Goal: Communication & Community: Answer question/provide support

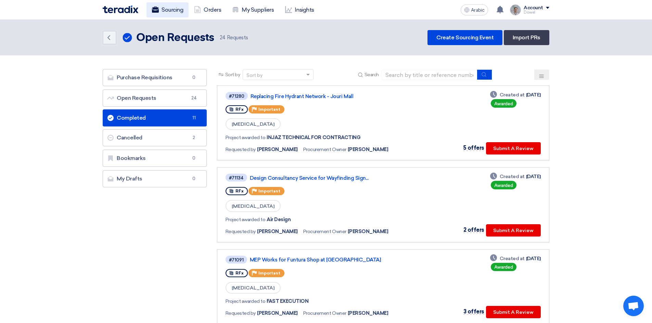
click at [174, 12] on font "Sourcing" at bounding box center [172, 10] width 22 height 7
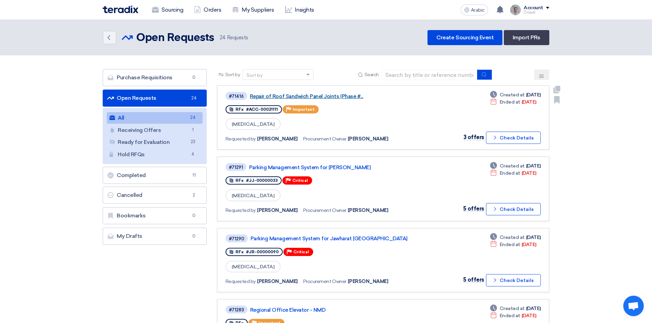
click at [295, 98] on font "Repair of Roof Sandwich Panel Joints (Phase #..." at bounding box center [306, 96] width 113 height 6
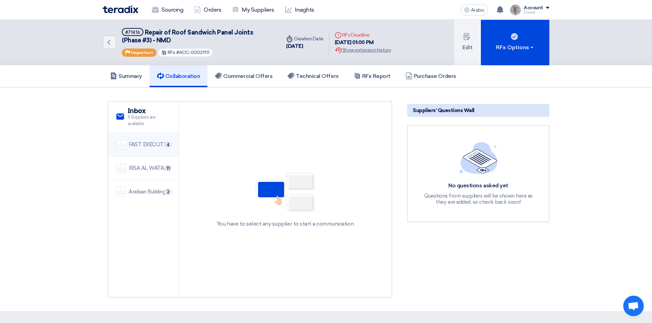
click at [141, 146] on font "FAST EXECUTION" at bounding box center [151, 145] width 44 height 6
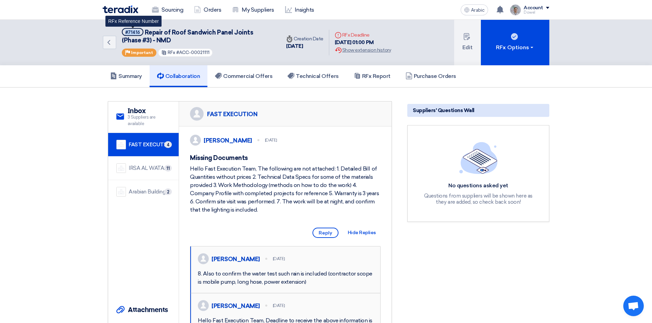
drag, startPoint x: 139, startPoint y: 32, endPoint x: 124, endPoint y: 30, distance: 15.1
click at [124, 30] on span "#71416" at bounding box center [133, 32] width 22 height 8
copy font "#71416"
click at [141, 164] on div "IRSA AL WATAN EST. 11" at bounding box center [143, 169] width 54 height 10
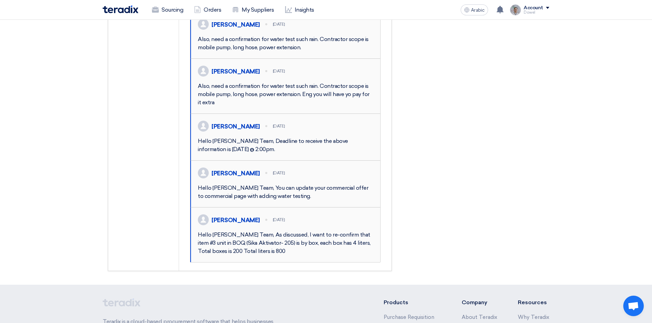
scroll to position [445, 0]
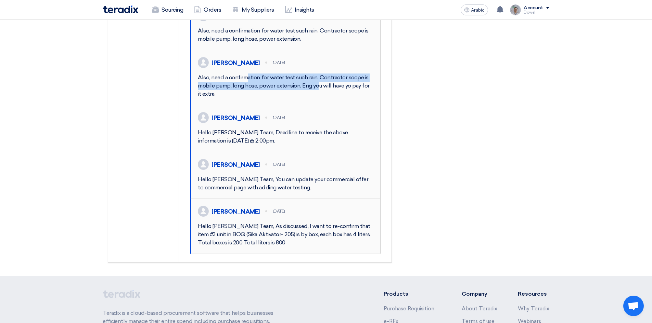
drag, startPoint x: 207, startPoint y: 144, endPoint x: 277, endPoint y: 153, distance: 70.7
click at [277, 97] on font "Also, need a confirmation for water test such rain. Contractor scope is mobile …" at bounding box center [284, 85] width 172 height 23
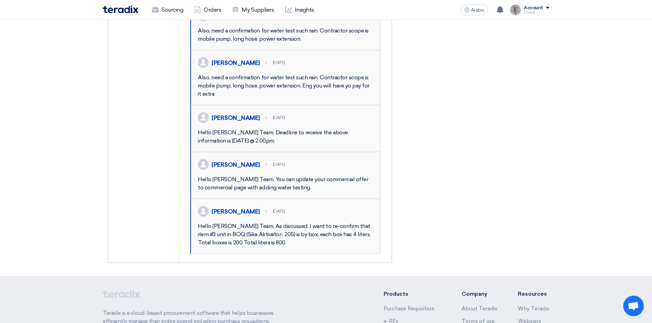
click at [240, 98] on div "Also, need a confirmation for water test such rain. Contractor scope is mobile …" at bounding box center [286, 86] width 176 height 25
drag, startPoint x: 270, startPoint y: 143, endPoint x: 301, endPoint y: 143, distance: 31.1
click at [293, 97] on font "Also, need a confirmation for water test such rain. Contractor scope is mobile …" at bounding box center [284, 85] width 172 height 23
drag, startPoint x: 199, startPoint y: 152, endPoint x: 299, endPoint y: 150, distance: 99.9
click at [299, 97] on font "Also, need a confirmation for water test such rain. Contractor scope is mobile …" at bounding box center [284, 85] width 172 height 23
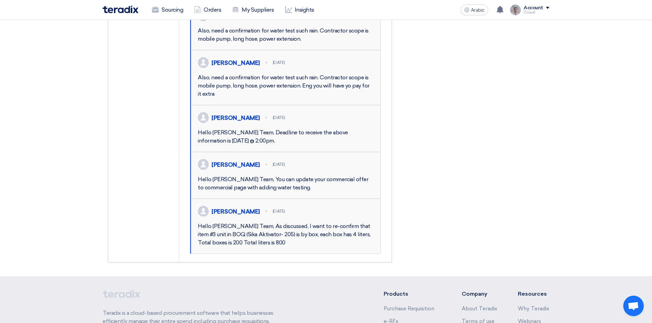
click at [297, 97] on font "Also, need a confirmation for water test such rain. Contractor scope is mobile …" at bounding box center [284, 85] width 172 height 23
drag, startPoint x: 300, startPoint y: 151, endPoint x: 199, endPoint y: 152, distance: 100.9
click at [199, 97] on font "Also, need a confirmation for water test such rain. Contractor scope is mobile …" at bounding box center [284, 85] width 172 height 23
copy font "mobile pump, long hose, power extension"
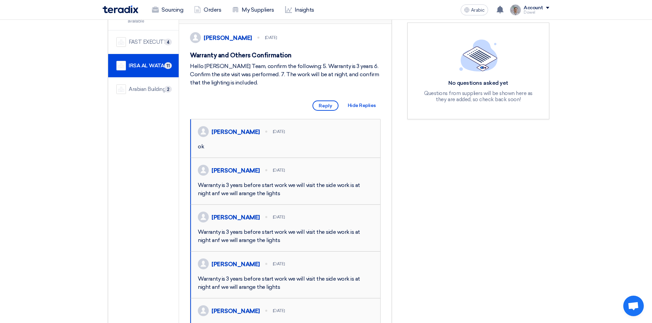
scroll to position [0, 0]
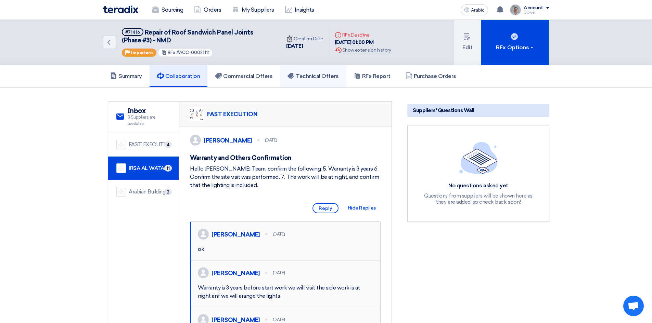
click at [327, 76] on font "Technical Offers" at bounding box center [317, 76] width 43 height 7
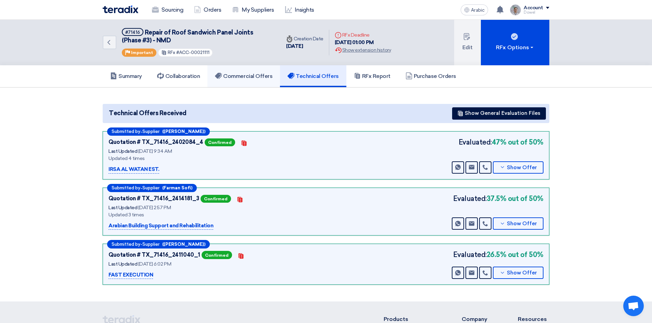
click at [253, 82] on link "Commercial Offers" at bounding box center [243, 76] width 73 height 22
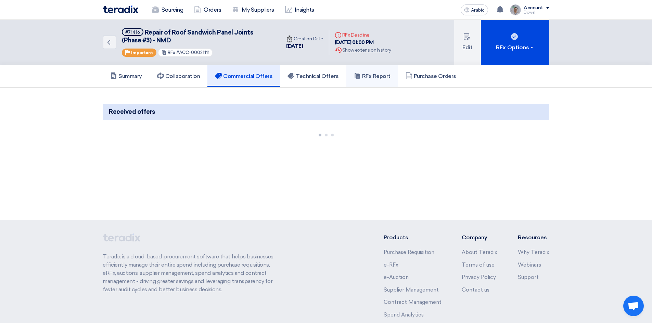
click at [373, 76] on font "RFx Report" at bounding box center [376, 76] width 28 height 7
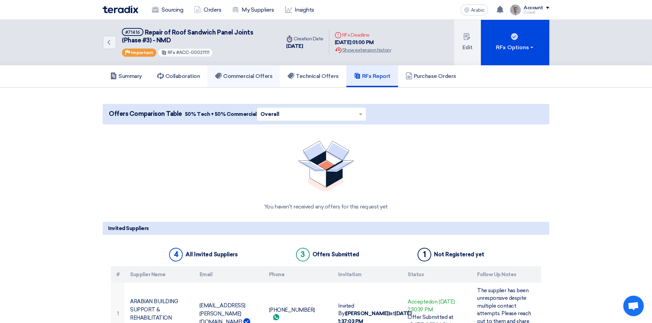
click at [256, 79] on h5 "Commercial Offers" at bounding box center [243, 76] width 57 height 7
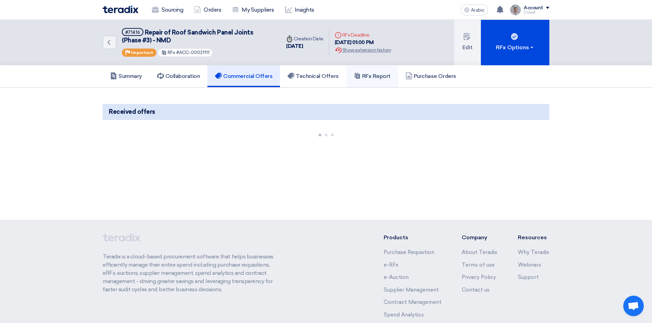
click at [371, 75] on font "RFx Report" at bounding box center [376, 76] width 28 height 7
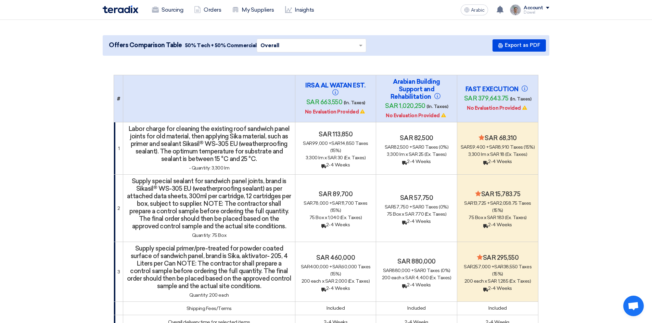
scroll to position [1, 0]
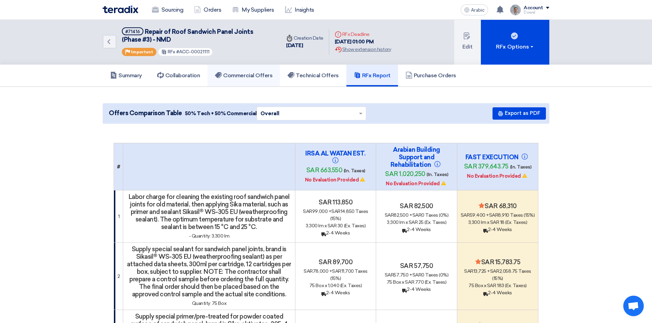
click at [254, 76] on font "Commercial Offers" at bounding box center [247, 75] width 49 height 7
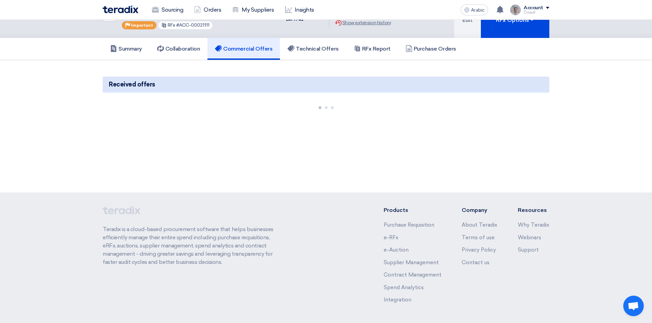
scroll to position [52, 0]
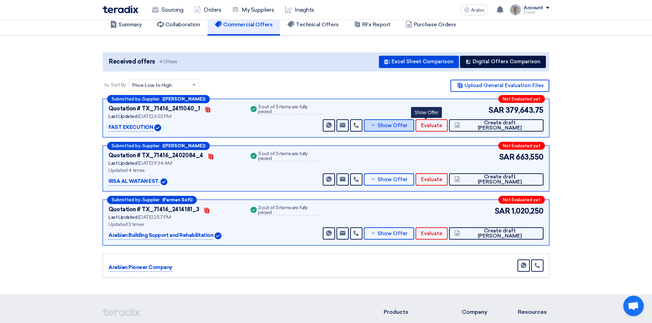
click at [407, 125] on font "Show Offer" at bounding box center [392, 125] width 30 height 6
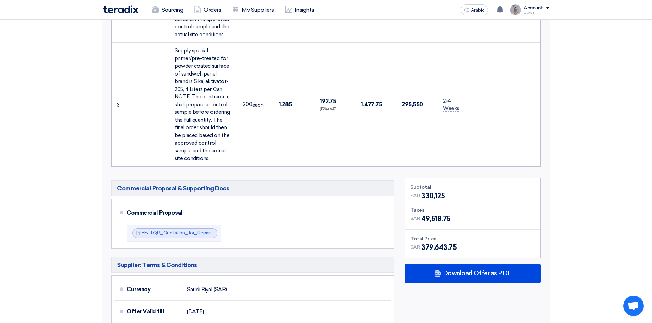
scroll to position [531, 0]
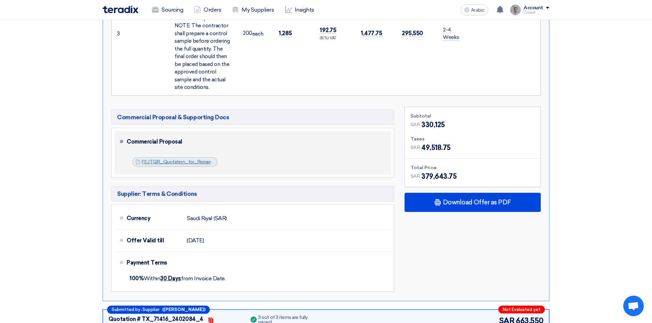
click at [173, 159] on font "FEJTQR_Quotation_for_Repair_Sandwich_Panel_at_Nakheel_Mall__Dammam_175812129422…" at bounding box center [251, 162] width 218 height 6
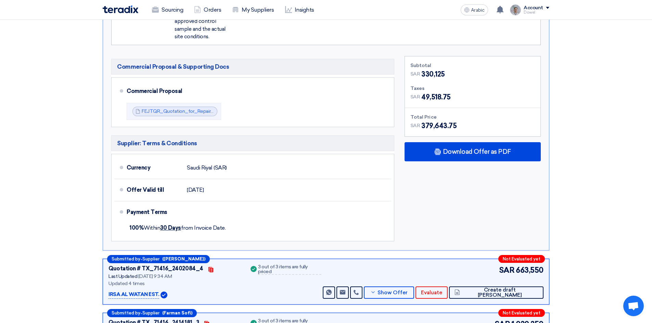
scroll to position [667, 0]
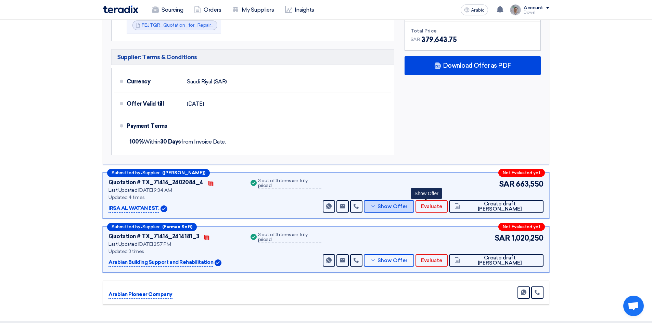
click at [407, 204] on font "Show Offer" at bounding box center [392, 207] width 30 height 6
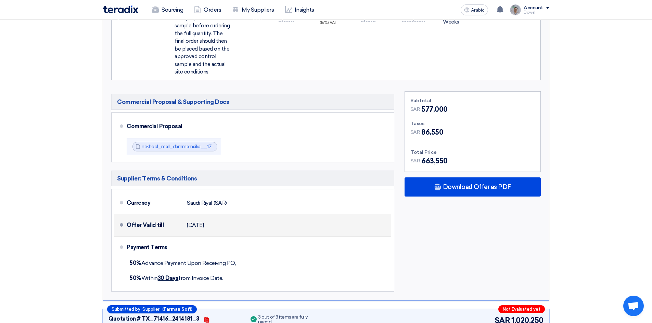
scroll to position [599, 0]
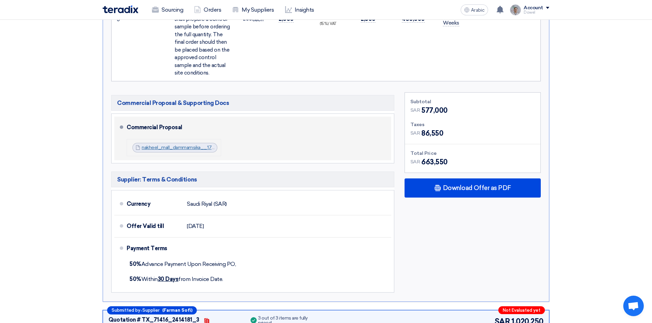
click at [173, 145] on font "nakheel_mall_dammamsika__1758706748859.pdf" at bounding box center [197, 148] width 110 height 6
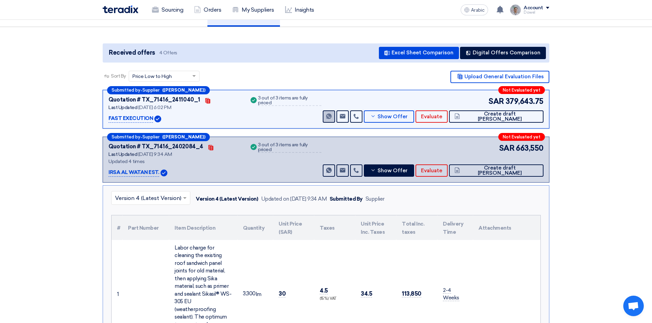
scroll to position [17, 0]
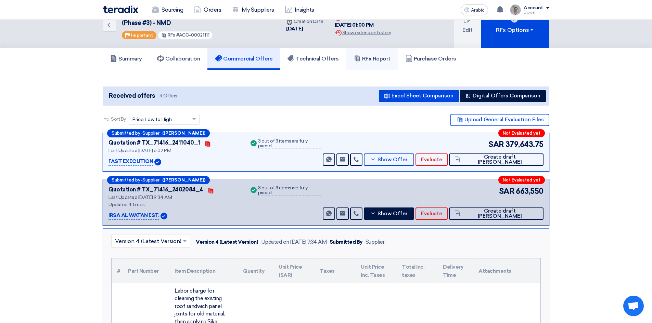
click at [369, 60] on font "RFx Report" at bounding box center [376, 58] width 28 height 7
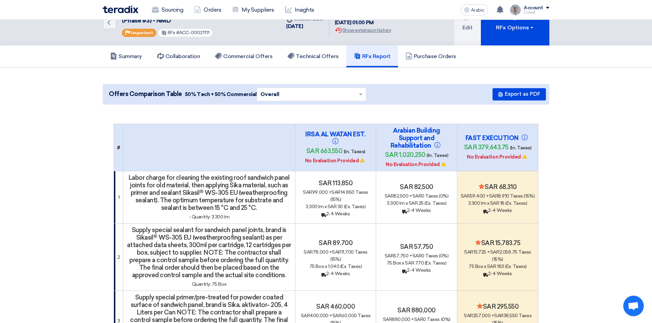
scroll to position [17, 0]
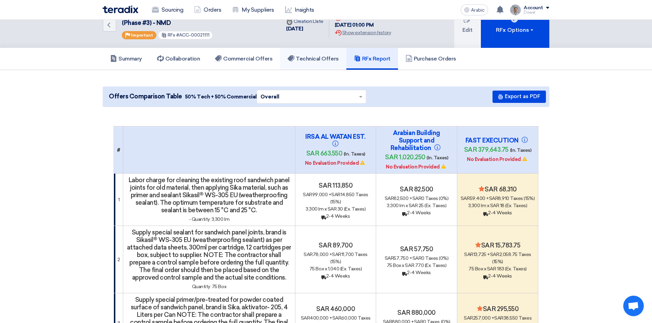
click at [313, 62] on h5 "Technical Offers" at bounding box center [312, 58] width 51 height 7
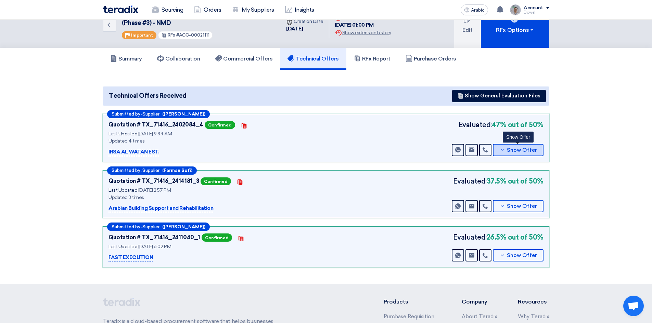
click at [512, 153] on font "Show Offer" at bounding box center [522, 150] width 30 height 6
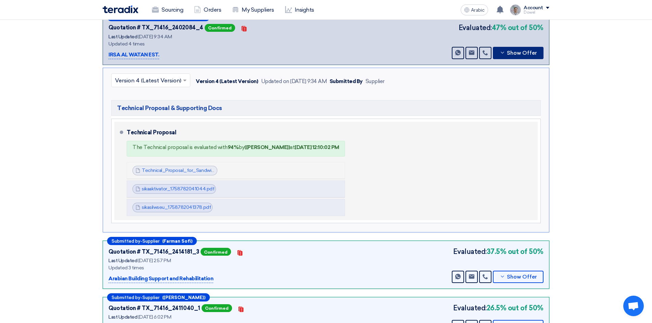
scroll to position [154, 0]
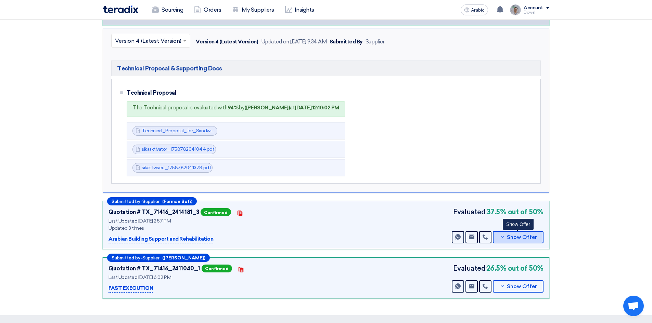
click at [521, 240] on font "Show Offer" at bounding box center [522, 237] width 30 height 6
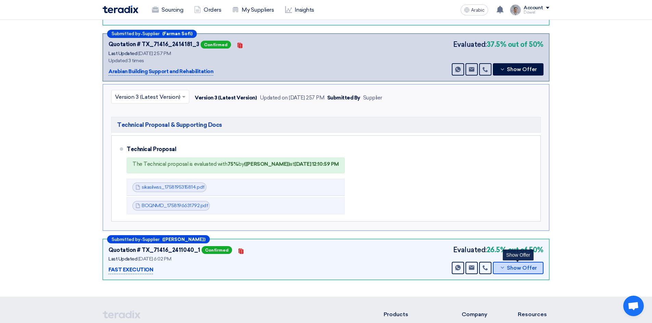
drag, startPoint x: 521, startPoint y: 270, endPoint x: 449, endPoint y: 271, distance: 72.9
click at [521, 270] on font "Show Offer" at bounding box center [522, 268] width 30 height 6
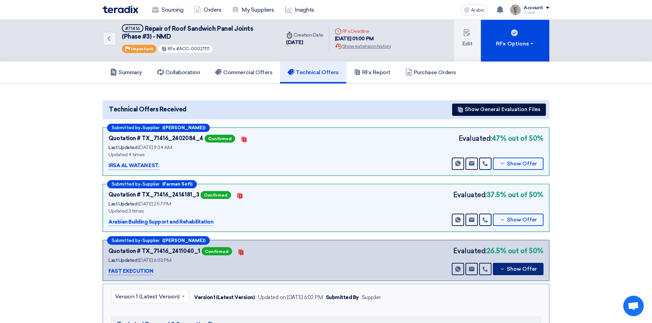
scroll to position [0, 0]
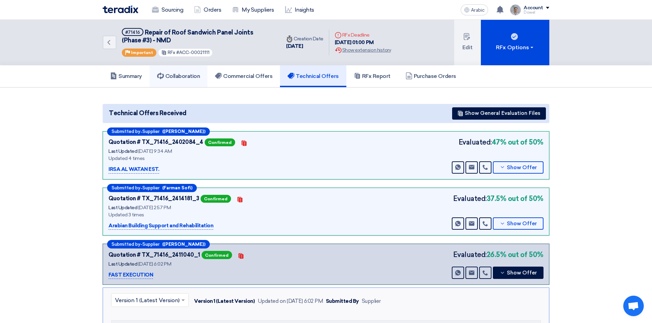
click at [178, 81] on link "Collaboration" at bounding box center [179, 76] width 58 height 22
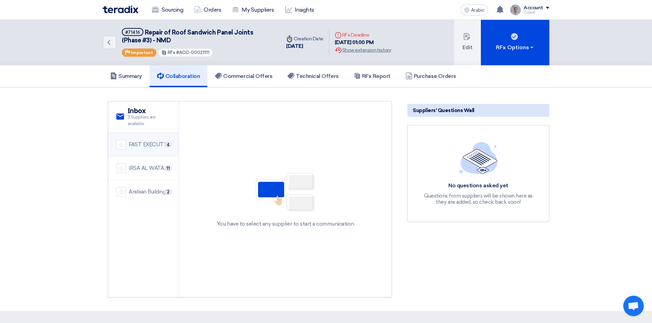
click at [148, 144] on font "FAST EXECUTION" at bounding box center [151, 145] width 44 height 6
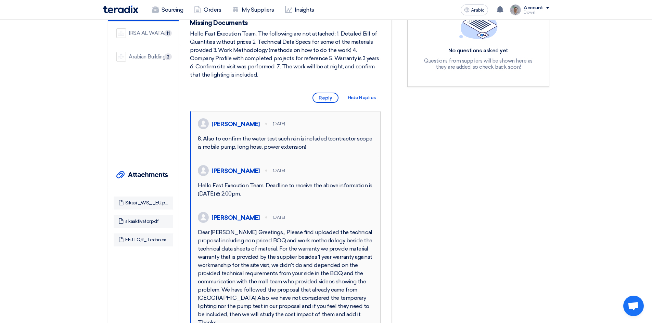
scroll to position [137, 0]
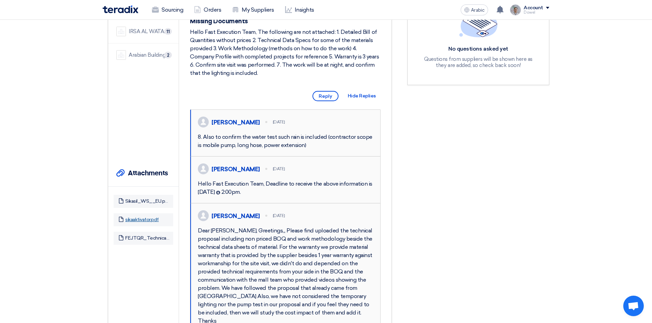
click at [147, 220] on font "sikaaktivator.pdf" at bounding box center [142, 220] width 34 height 6
click at [146, 200] on font "Sikasil_WS__EU.pdf" at bounding box center [147, 201] width 44 height 6
click at [139, 200] on font "Sikasil_WS__EU.pdf" at bounding box center [147, 201] width 44 height 6
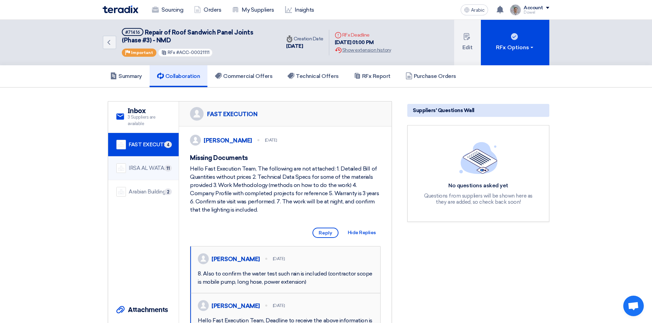
click at [153, 171] on font "IRSA AL WATAN EST." at bounding box center [154, 168] width 50 height 6
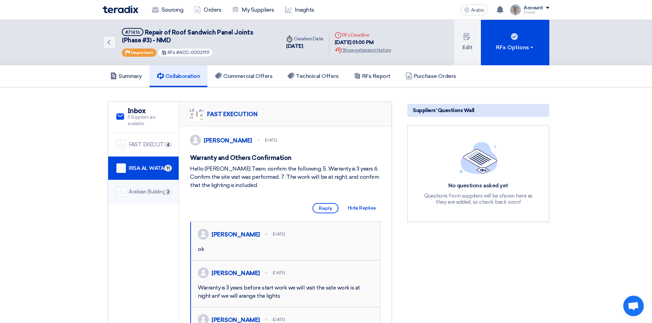
click at [147, 192] on font "Arabian Building Support and Rehabilitation" at bounding box center [179, 192] width 100 height 6
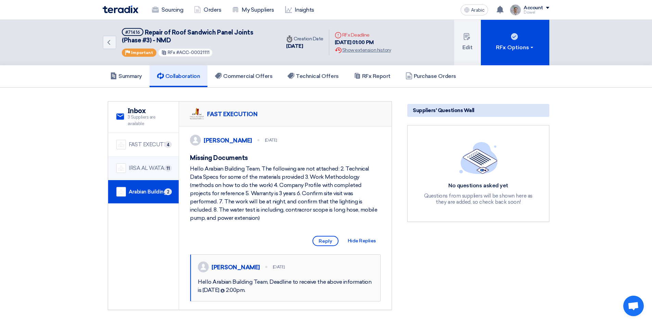
click at [155, 169] on font "IRSA AL WATAN EST." at bounding box center [154, 168] width 50 height 6
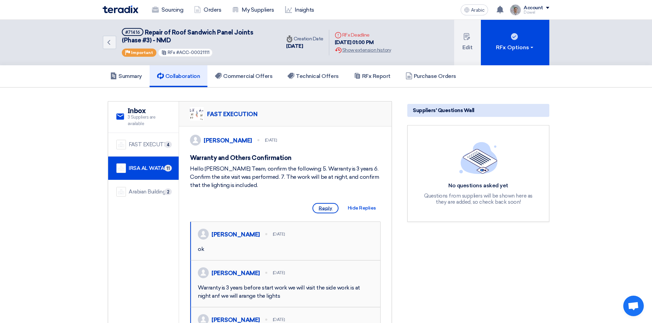
click at [326, 211] on font "Reply" at bounding box center [326, 209] width 14 height 6
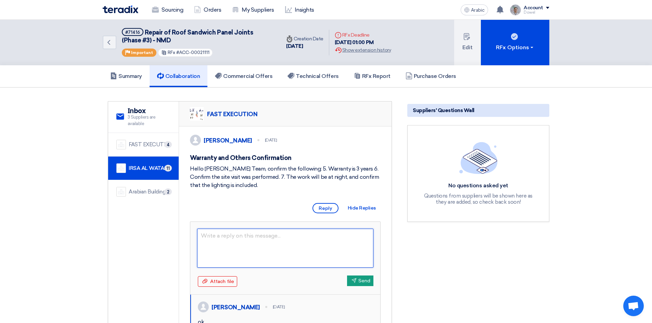
click at [239, 247] on textarea at bounding box center [285, 248] width 176 height 39
paste textarea "Dear [PERSON_NAME], After the thorough evaluation, be it known that you are con…"
type textarea "Dear [PERSON_NAME], After the thorough evaluation, be it known that you are con…"
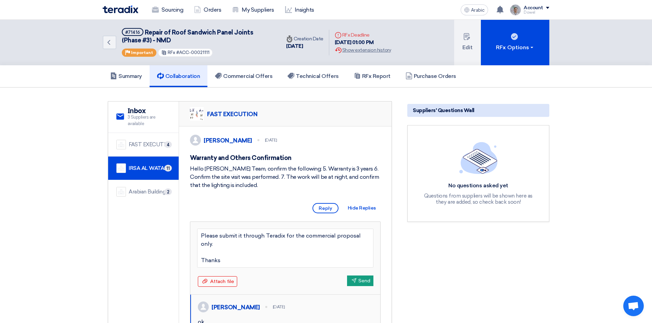
drag, startPoint x: 216, startPoint y: 244, endPoint x: 233, endPoint y: 244, distance: 17.1
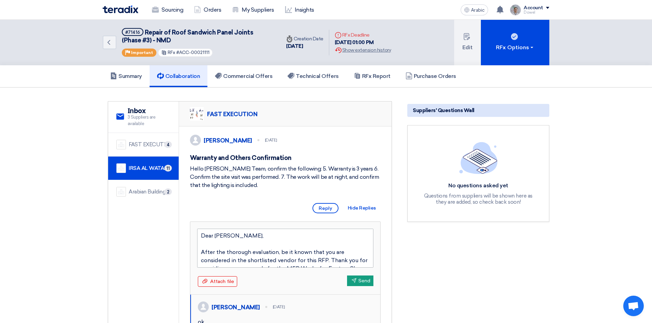
drag, startPoint x: 218, startPoint y: 244, endPoint x: 231, endPoint y: 246, distance: 13.2
click at [231, 246] on textarea "Dear [PERSON_NAME], After the thorough evaluation, be it known that you are con…" at bounding box center [285, 248] width 176 height 39
click at [222, 244] on textarea "Dear MAqbool , After the thorough evaluation, be it known that you are consider…" at bounding box center [285, 248] width 176 height 39
type textarea "Dear [PERSON_NAME] , After the thorough evaluation, be it known that you are co…"
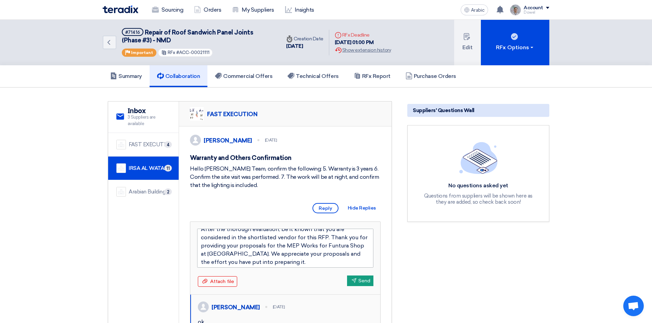
scroll to position [34, 0]
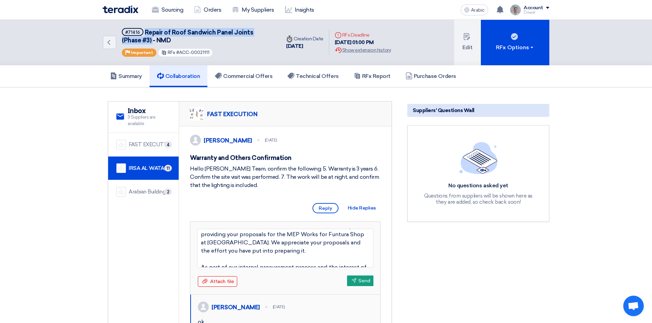
drag, startPoint x: 145, startPoint y: 30, endPoint x: 133, endPoint y: 40, distance: 15.9
click at [133, 40] on font "Repair of Roof Sandwich Panel Joints (Phase #3) - NMD" at bounding box center [187, 36] width 131 height 15
copy font "Repair of Roof Sandwich Panel Joints (Phase #3)"
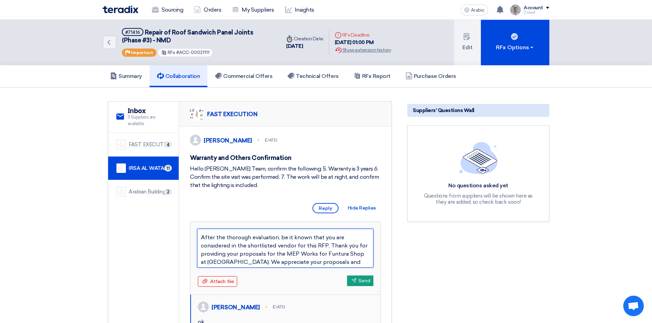
scroll to position [0, 0]
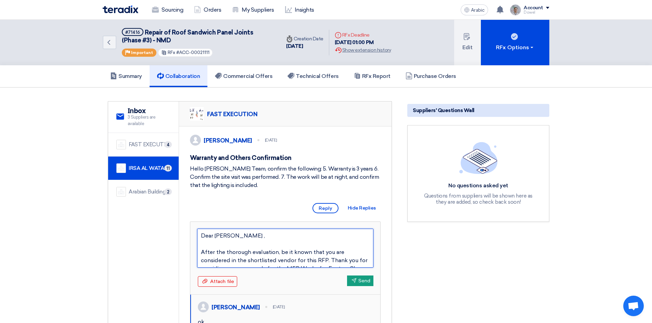
drag, startPoint x: 285, startPoint y: 243, endPoint x: 328, endPoint y: 269, distance: 50.5
click at [330, 268] on textarea "Dear [PERSON_NAME] , After the thorough evaluation, be it known that you are co…" at bounding box center [285, 248] width 176 height 39
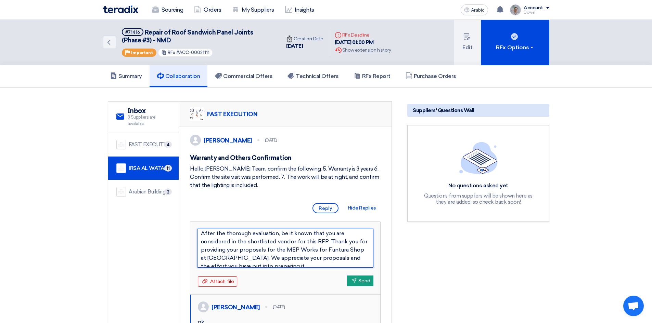
scroll to position [34, 0]
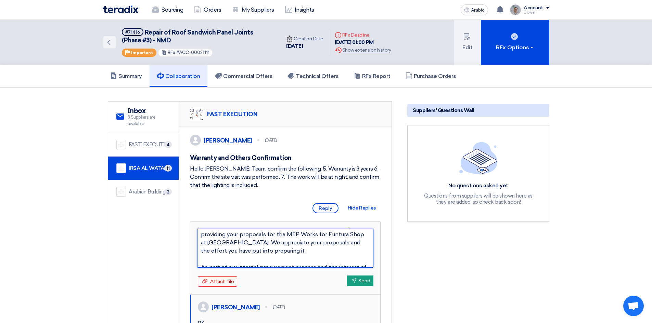
click at [284, 243] on textarea "Dear [PERSON_NAME] , After the thorough evaluation, be it known that you are co…" at bounding box center [285, 248] width 176 height 39
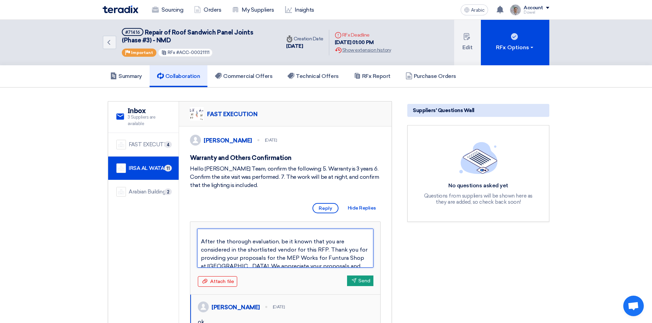
scroll to position [0, 0]
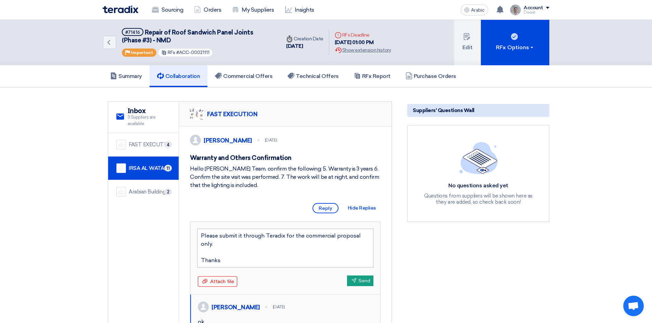
drag, startPoint x: 285, startPoint y: 242, endPoint x: 326, endPoint y: 257, distance: 44.3
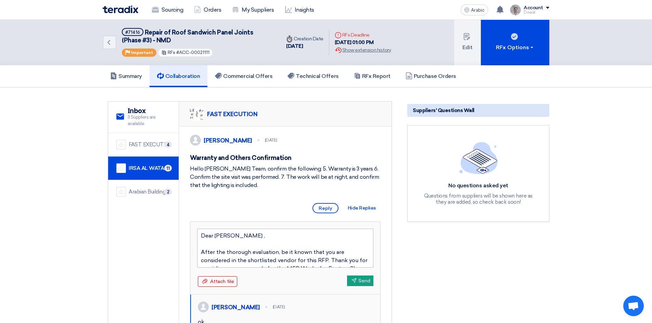
drag, startPoint x: 286, startPoint y: 241, endPoint x: 303, endPoint y: 263, distance: 27.4
click at [303, 263] on textarea "Dear [PERSON_NAME] , After the thorough evaluation, be it known that you are co…" at bounding box center [285, 248] width 176 height 39
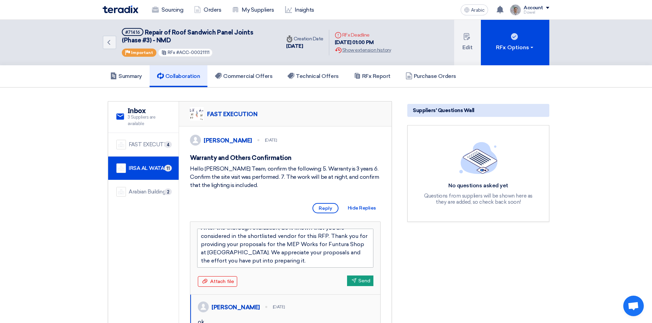
scroll to position [34, 0]
click at [285, 244] on textarea "Dear [PERSON_NAME] , After the thorough evaluation, be it known that you are co…" at bounding box center [285, 248] width 176 height 39
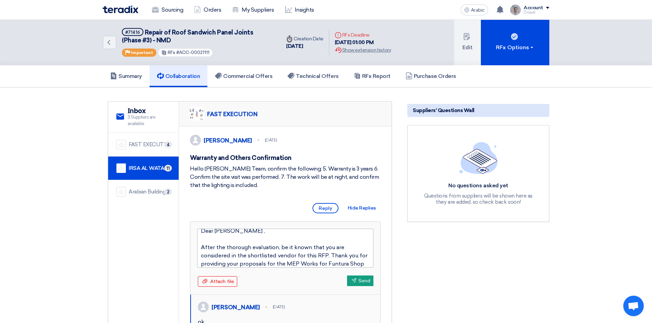
scroll to position [0, 0]
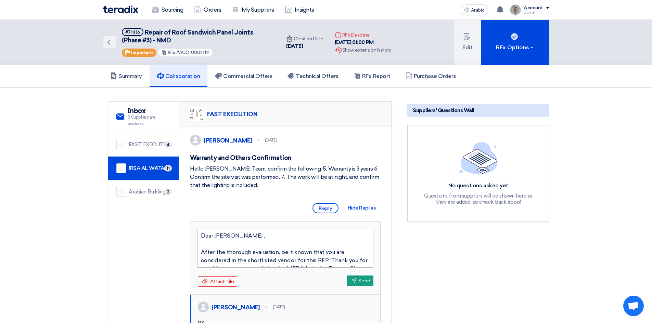
drag, startPoint x: 285, startPoint y: 243, endPoint x: 304, endPoint y: 265, distance: 29.1
click at [305, 267] on textarea "Dear [PERSON_NAME] , After the thorough evaluation, be it known that you are co…" at bounding box center [285, 248] width 176 height 39
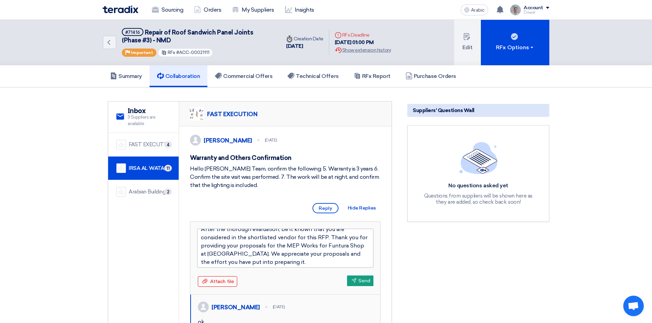
scroll to position [34, 0]
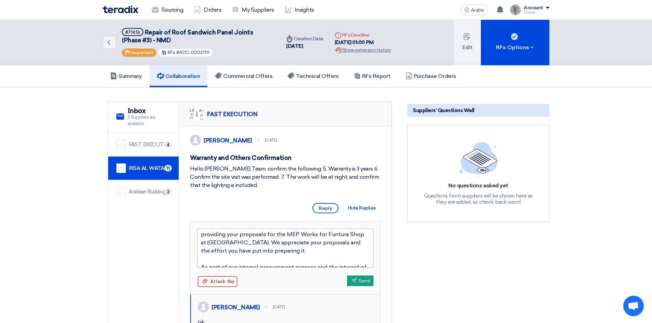
click at [282, 243] on textarea "Dear [PERSON_NAME] , After the thorough evaluation, be it known that you are co…" at bounding box center [285, 248] width 176 height 39
click at [285, 244] on textarea "Dear [PERSON_NAME] , After the thorough evaluation, be it known that you are co…" at bounding box center [285, 248] width 176 height 39
drag, startPoint x: 285, startPoint y: 244, endPoint x: 359, endPoint y: 244, distance: 73.6
click at [359, 244] on textarea "Dear [PERSON_NAME] , After the thorough evaluation, be it known that you are co…" at bounding box center [285, 248] width 176 height 39
type textarea "Dear [PERSON_NAME] , After the thorough evaluation, be it known that you are co…"
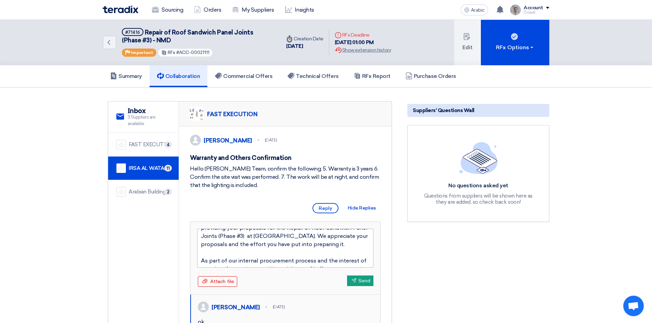
scroll to position [37, 0]
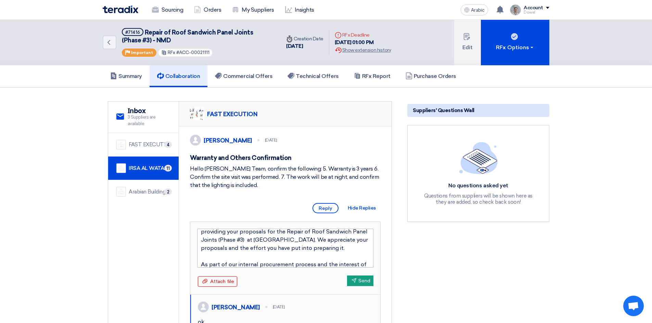
drag, startPoint x: 269, startPoint y: 248, endPoint x: 284, endPoint y: 247, distance: 15.1
click at [284, 247] on textarea "Dear [PERSON_NAME] , After the thorough evaluation, be it known that you are co…" at bounding box center [285, 248] width 176 height 39
click at [278, 250] on textarea "Dear [PERSON_NAME] , After the thorough evaluation, be it known that you are co…" at bounding box center [285, 248] width 176 height 39
drag, startPoint x: 310, startPoint y: 249, endPoint x: 321, endPoint y: 250, distance: 11.4
click at [321, 250] on textarea "Dear [PERSON_NAME] , After the thorough evaluation, be it known that you are co…" at bounding box center [285, 248] width 176 height 39
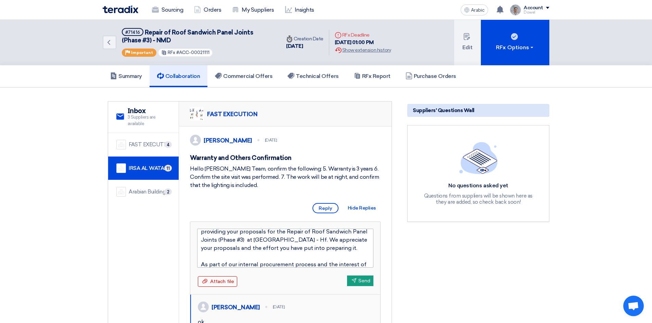
type textarea "Dear [PERSON_NAME] , After the thorough evaluation, be it known that you are co…"
click at [309, 249] on textarea "Dear [PERSON_NAME] , After the thorough evaluation, be it known that you are co…" at bounding box center [285, 248] width 176 height 39
type textarea "Dear [PERSON_NAME] , After the thorough evaluation, be it known that you are co…"
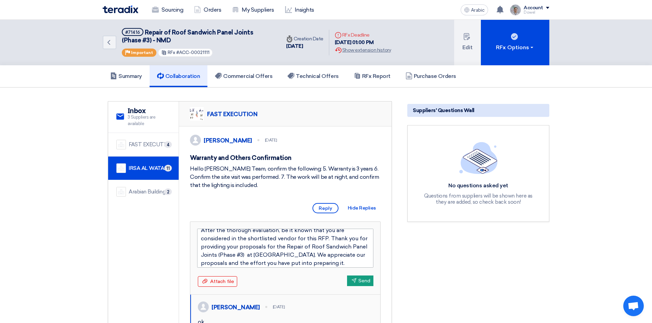
scroll to position [0, 0]
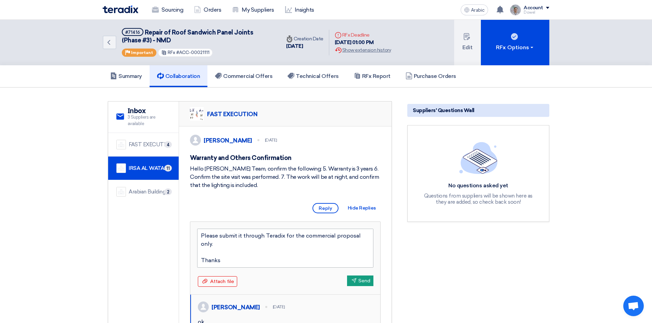
drag, startPoint x: 201, startPoint y: 245, endPoint x: 272, endPoint y: 258, distance: 72.0
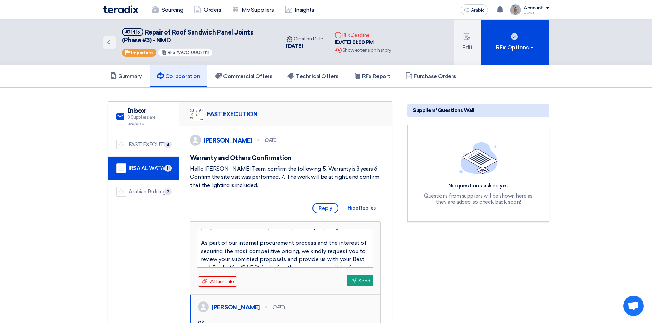
scroll to position [67, 0]
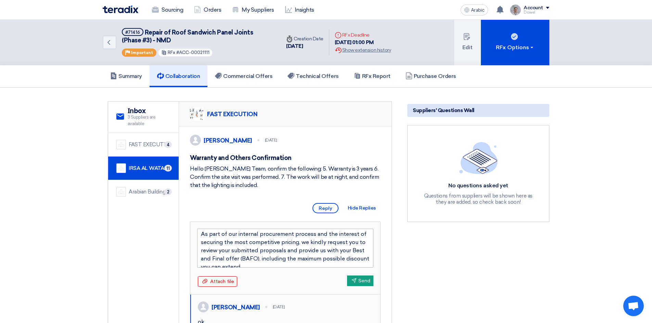
drag, startPoint x: 268, startPoint y: 271, endPoint x: 202, endPoint y: 250, distance: 69.5
click at [202, 250] on textarea "Dear [PERSON_NAME] , After the thorough evaluation, be it known that you are co…" at bounding box center [285, 248] width 176 height 39
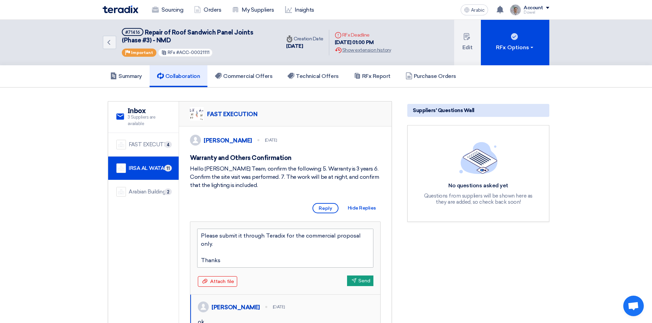
scroll to position [34, 0]
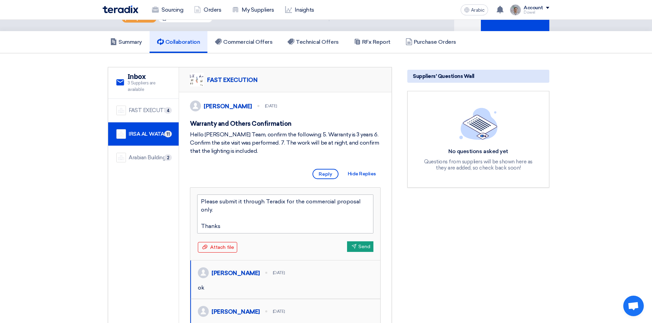
click at [252, 234] on textarea "Dear [PERSON_NAME] , After the thorough evaluation, be it known that you are co…" at bounding box center [285, 214] width 176 height 39
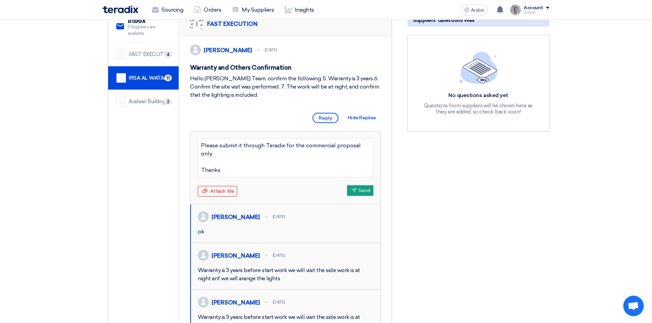
scroll to position [103, 0]
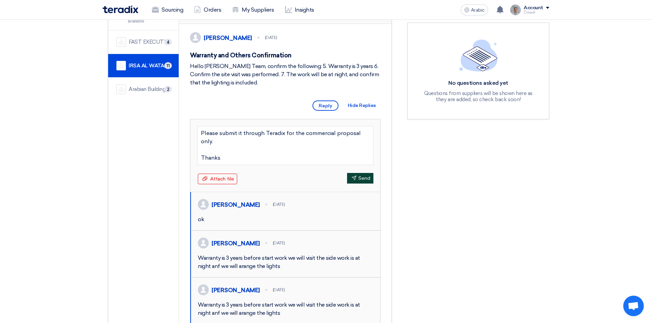
click at [359, 181] on font "Send" at bounding box center [364, 179] width 12 height 6
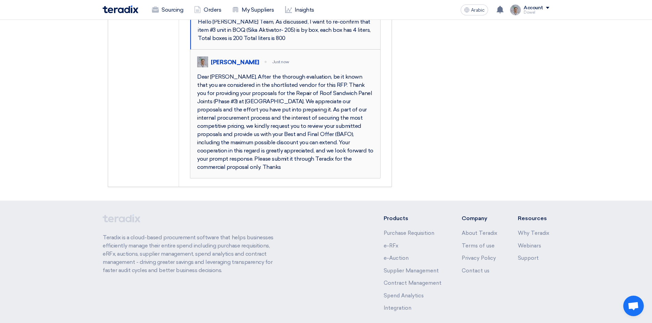
scroll to position [718, 0]
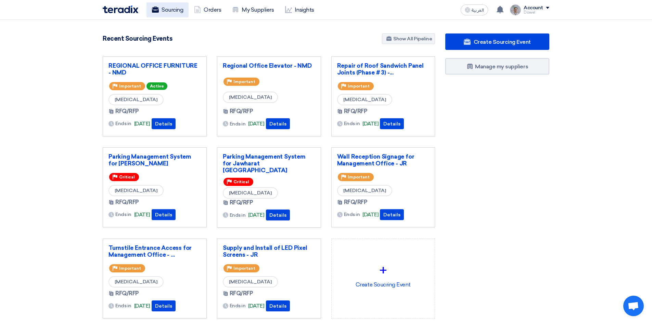
click at [171, 12] on link "Sourcing" at bounding box center [167, 9] width 42 height 15
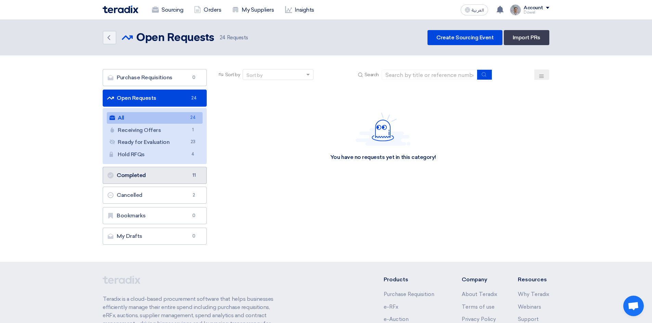
click at [140, 175] on link "Completed Completed 11" at bounding box center [155, 175] width 104 height 17
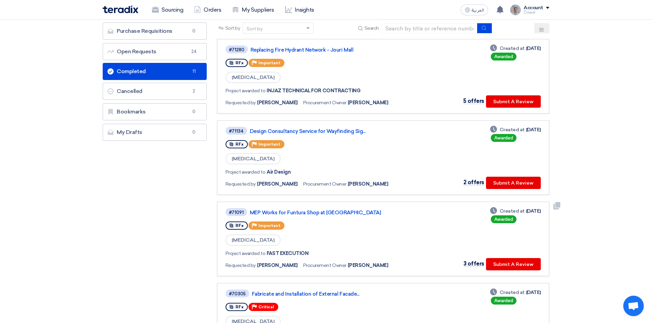
scroll to position [103, 0]
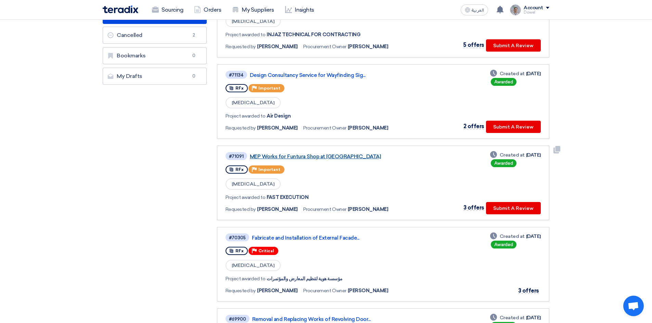
click at [309, 154] on link "MEP Works for Funtura Shop at [GEOGRAPHIC_DATA]" at bounding box center [335, 157] width 171 height 6
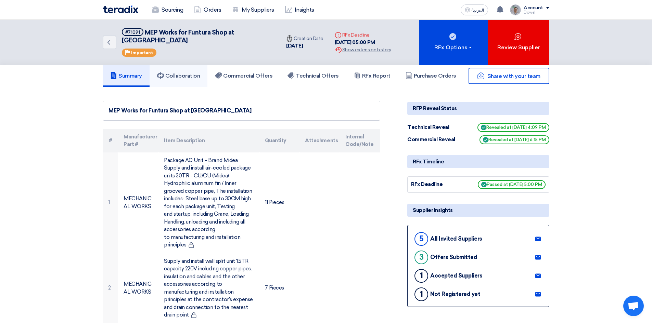
click at [175, 65] on link "Collaboration" at bounding box center [179, 76] width 58 height 22
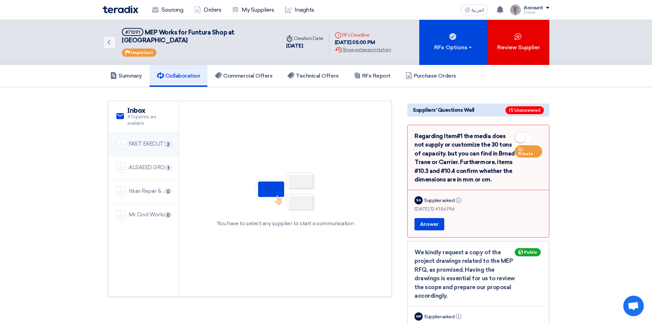
click at [145, 140] on div "FAST EXECUTION" at bounding box center [150, 144] width 42 height 8
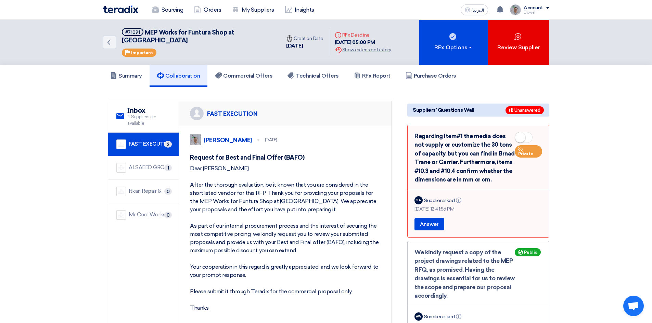
drag, startPoint x: 190, startPoint y: 167, endPoint x: 215, endPoint y: 303, distance: 138.3
click at [216, 307] on div "Dear [PERSON_NAME], After the thorough evaluation, be it known that you are con…" at bounding box center [285, 239] width 191 height 148
copy div "Dear Mahdi, After the thorough evaluation, be it known that you are considered …"
